Goal: Information Seeking & Learning: Learn about a topic

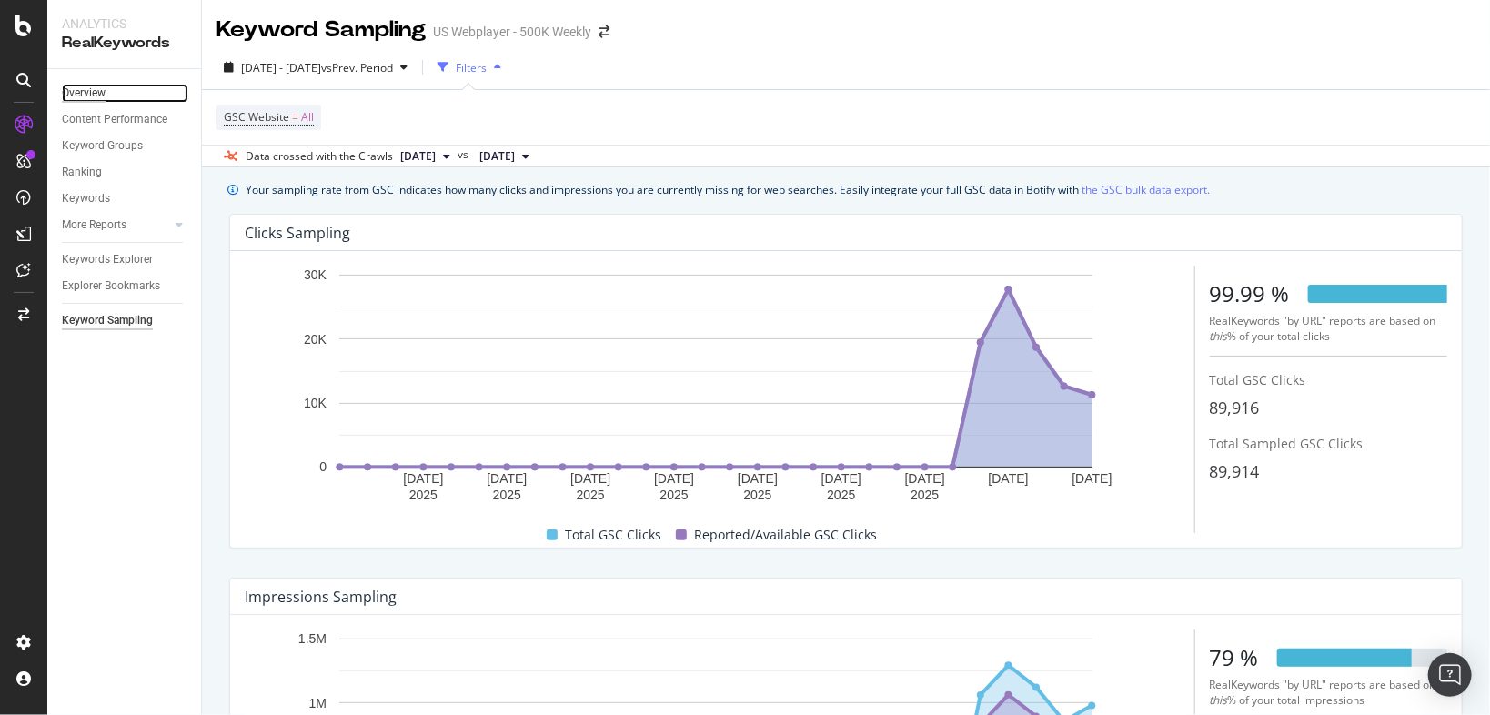
click at [80, 89] on div "Overview" at bounding box center [84, 93] width 44 height 19
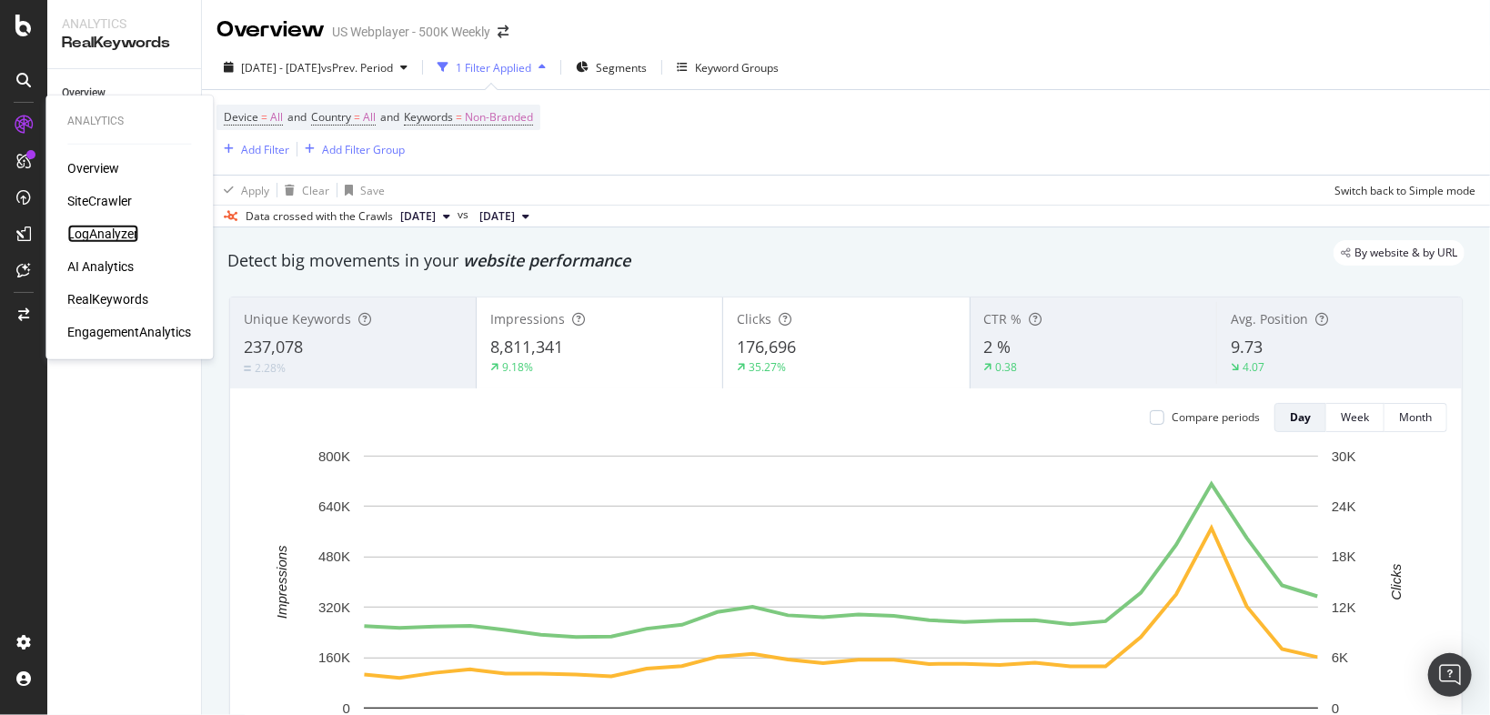
click at [98, 239] on div "LogAnalyzer" at bounding box center [102, 234] width 71 height 18
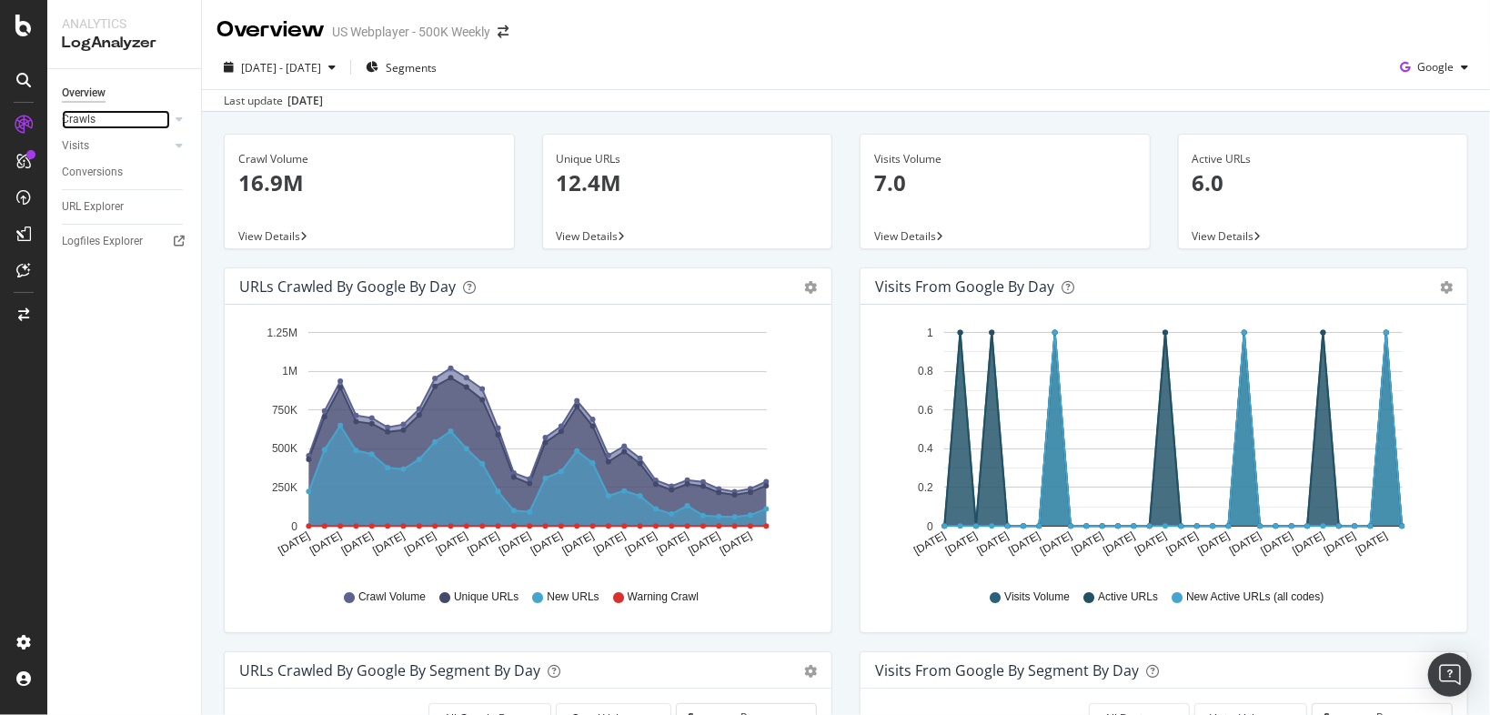
click at [107, 119] on link "Crawls" at bounding box center [116, 119] width 108 height 19
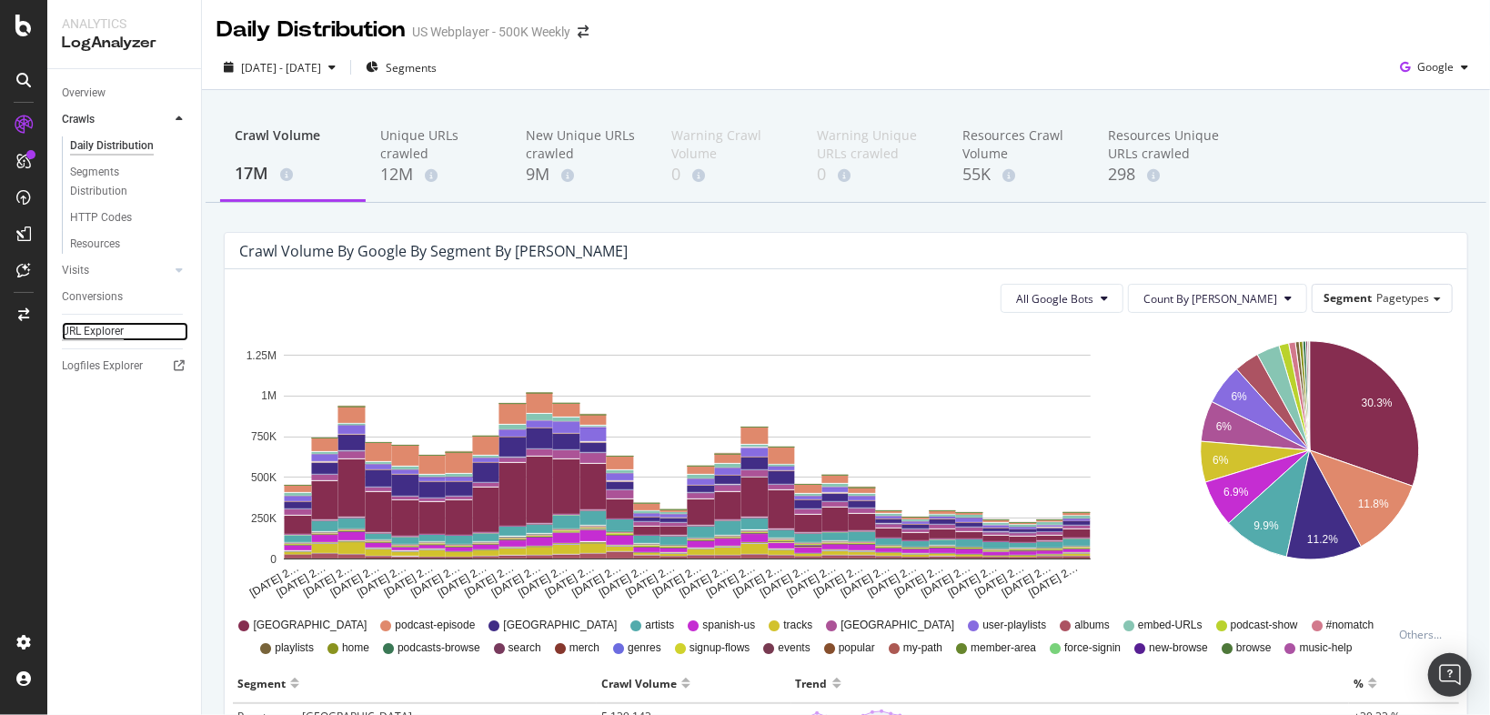
click at [102, 331] on div "URL Explorer" at bounding box center [93, 331] width 62 height 19
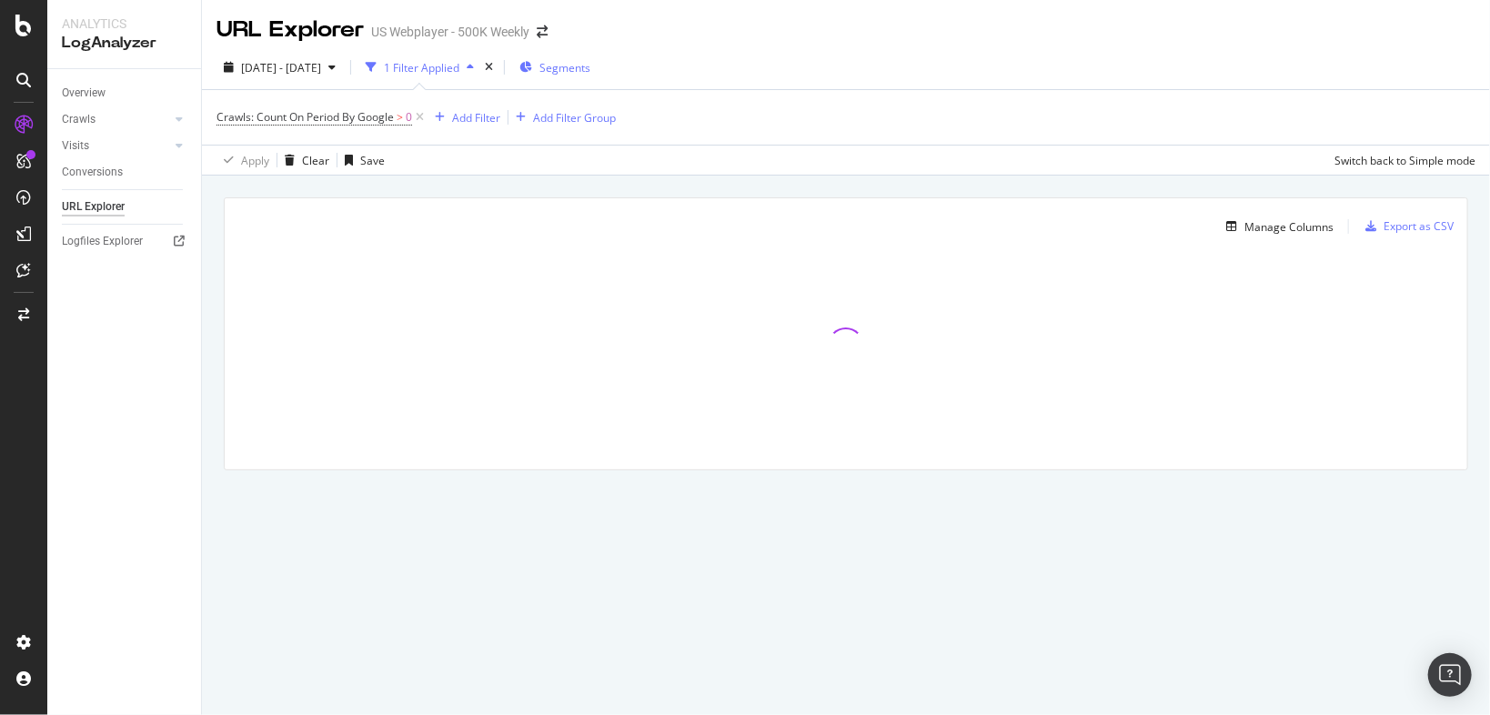
click at [590, 61] on span "Segments" at bounding box center [564, 67] width 51 height 15
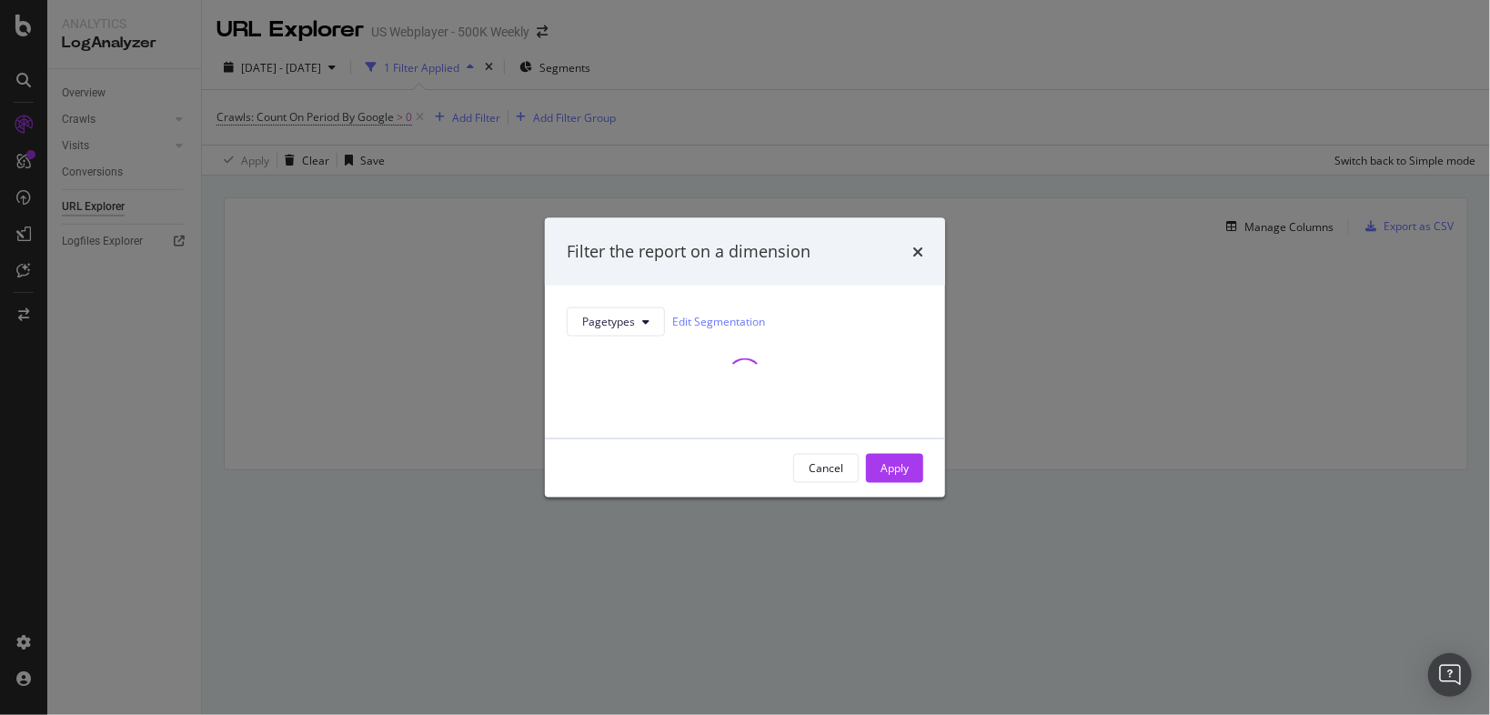
click at [916, 249] on icon "times" at bounding box center [918, 251] width 11 height 15
